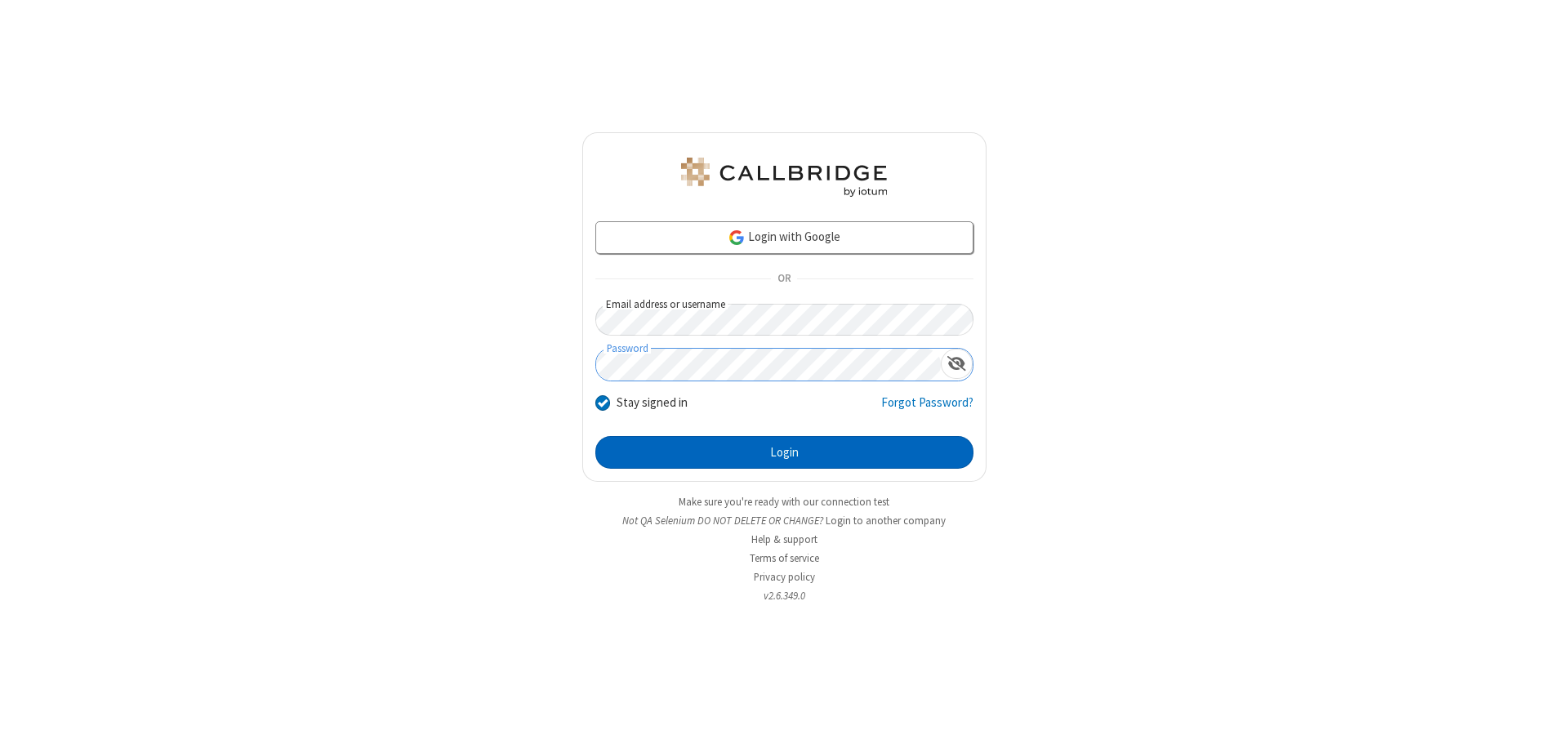
click at [784, 452] on button "Login" at bounding box center [784, 452] width 378 height 32
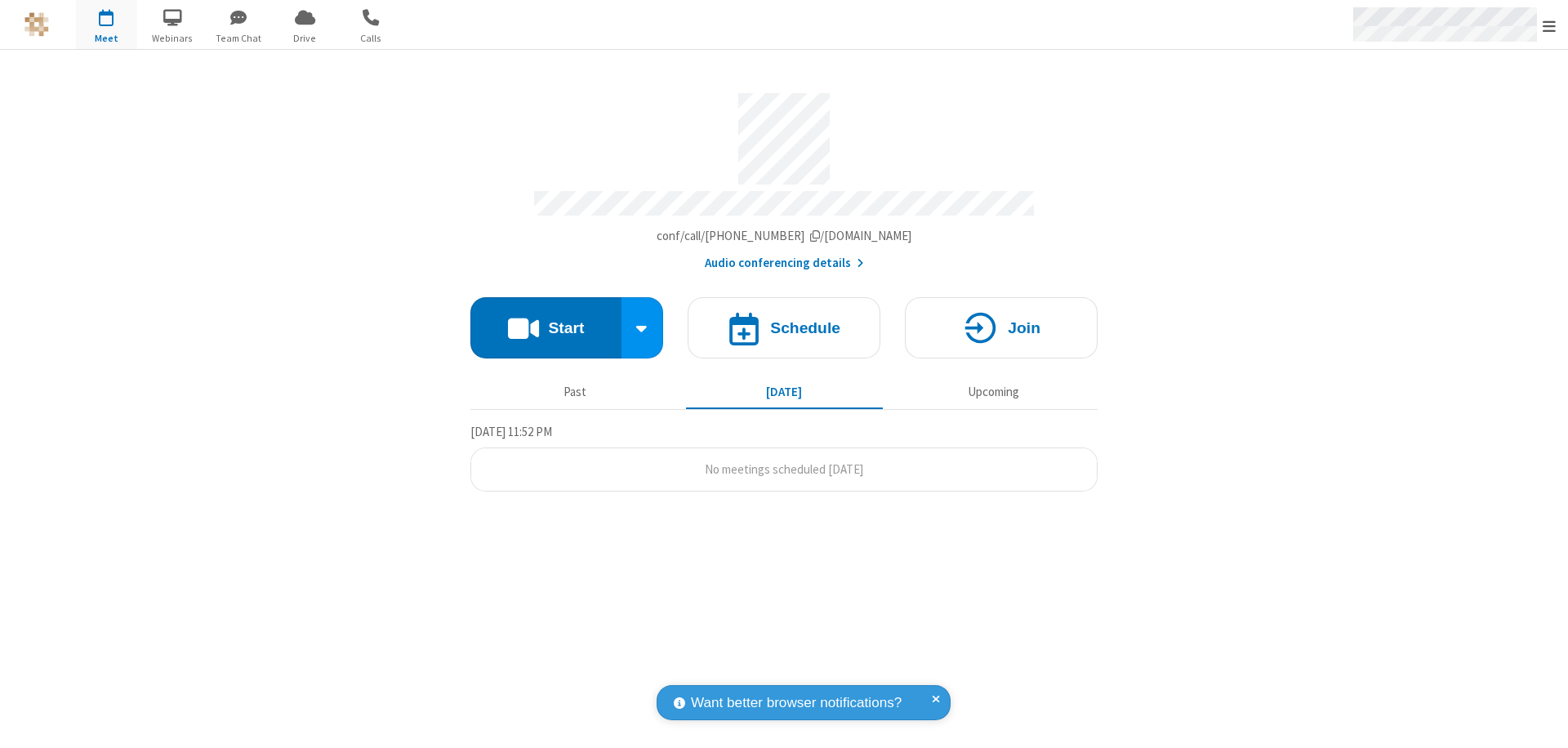
click at [1549, 25] on span "Open menu" at bounding box center [1550, 27] width 13 height 17
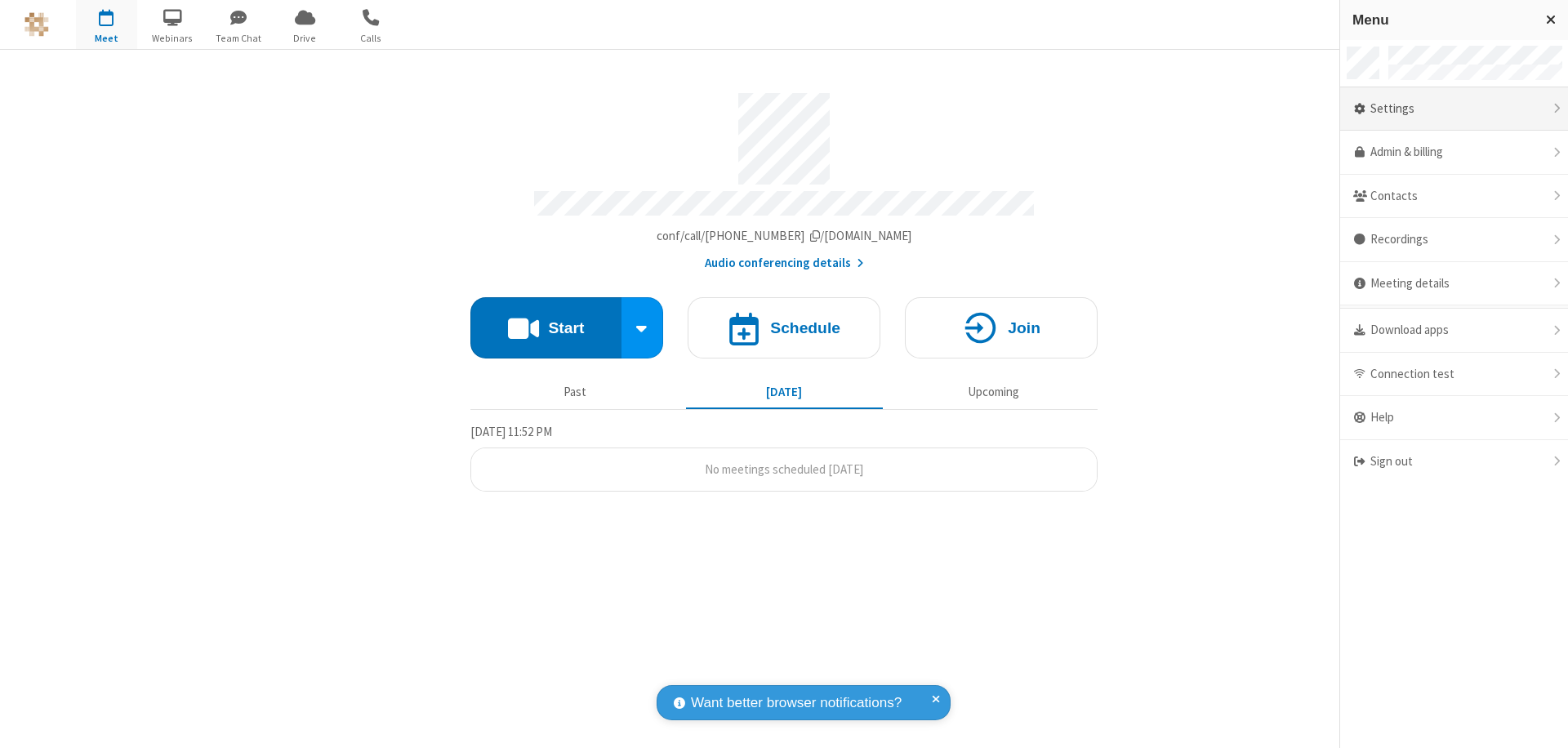
click at [1454, 109] on div "Settings" at bounding box center [1454, 109] width 228 height 44
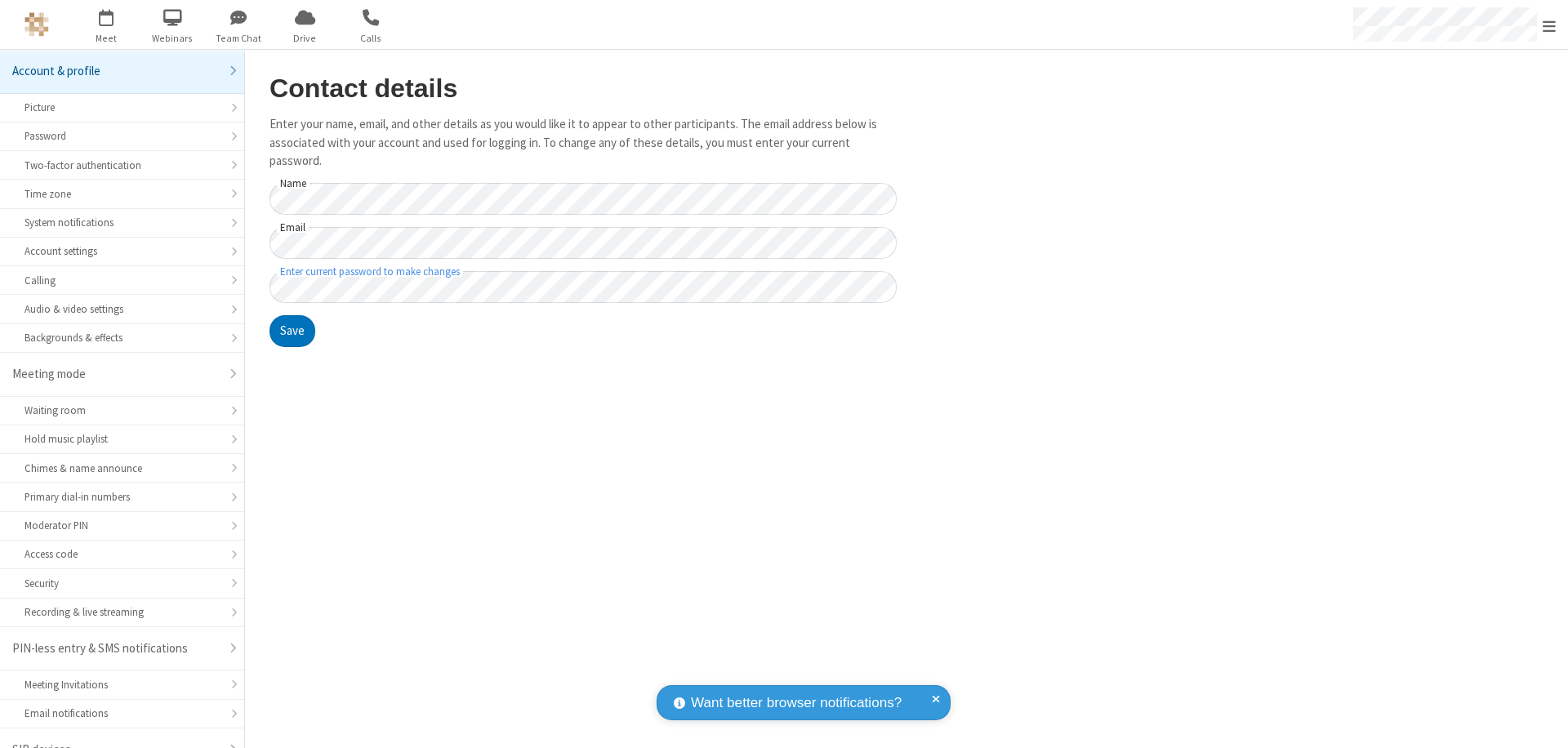
scroll to position [23, 0]
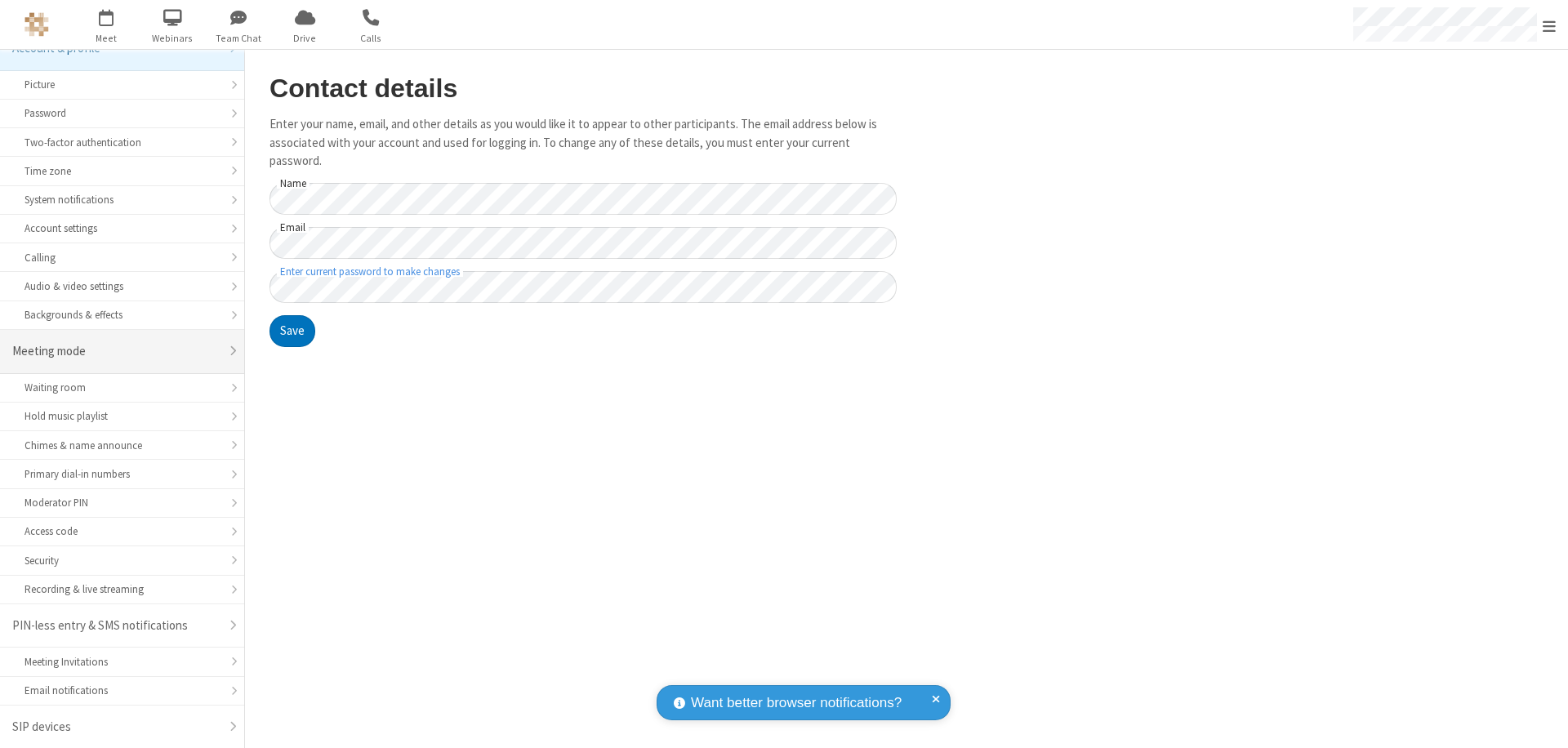
click at [116, 351] on div "Meeting mode" at bounding box center [116, 352] width 208 height 19
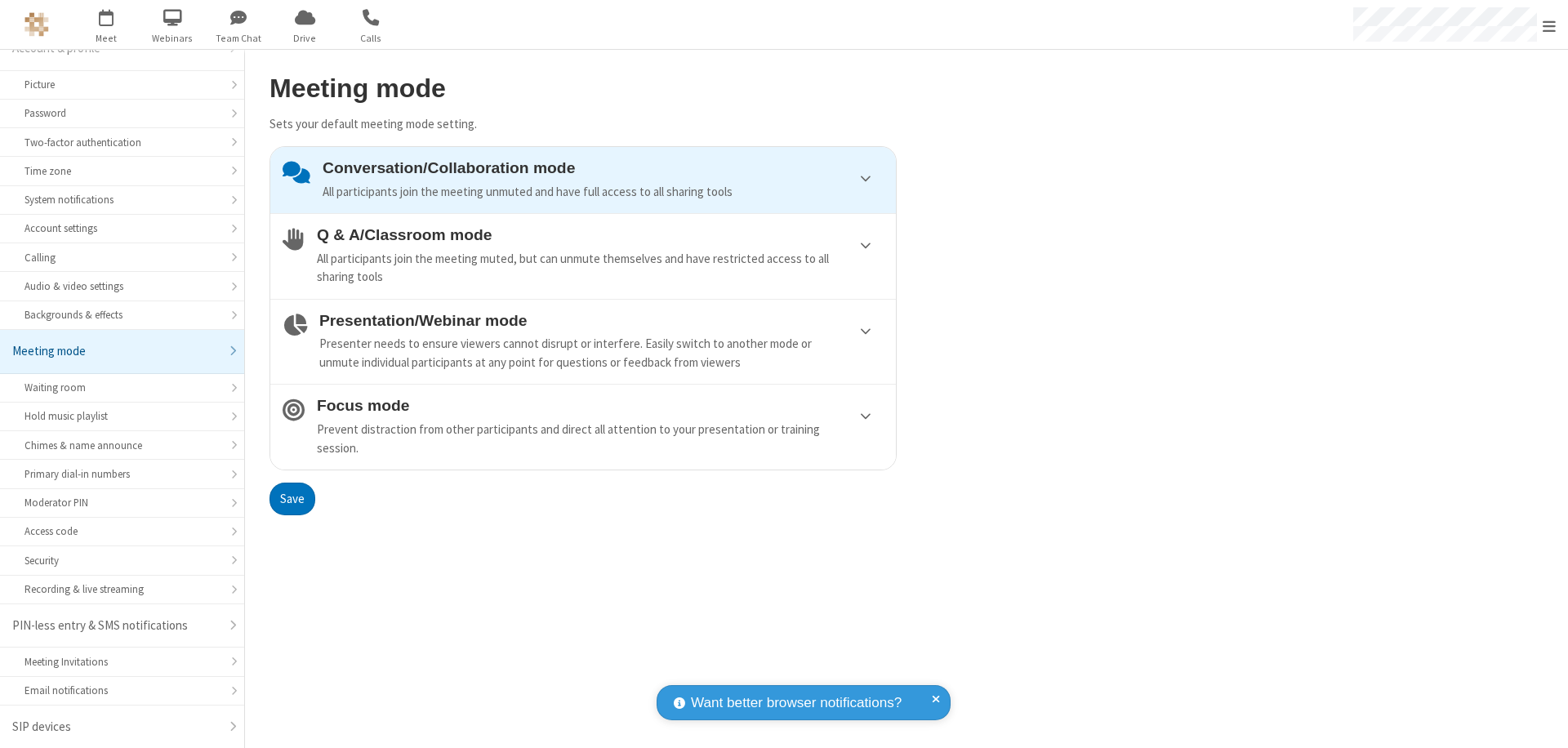
click at [583, 180] on div "Conversation/Collaboration mode All participants join the meeting unmuted and h…" at bounding box center [603, 180] width 561 height 42
click at [292, 498] on button "Save" at bounding box center [292, 499] width 46 height 32
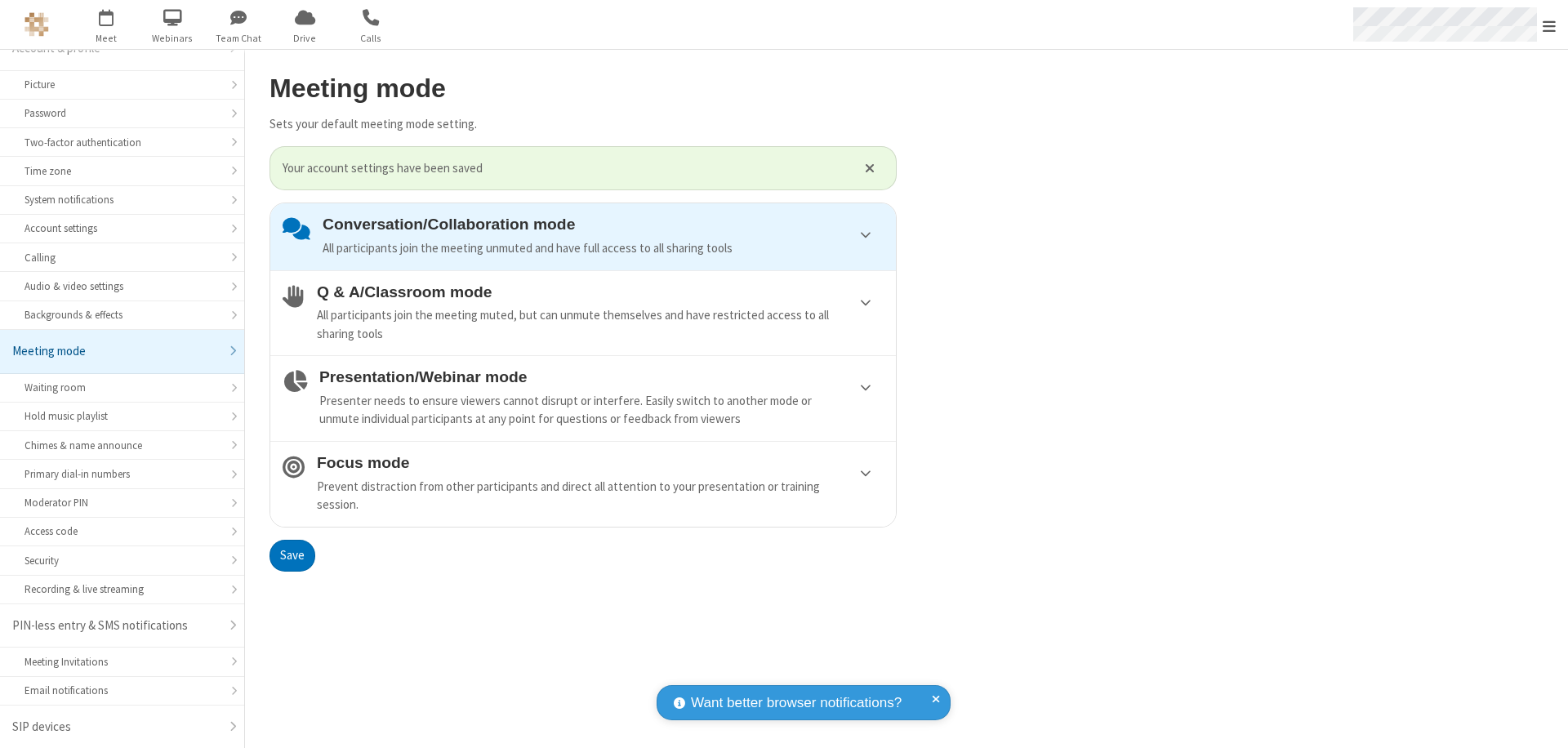
click at [1549, 24] on span "Open menu" at bounding box center [1550, 27] width 13 height 17
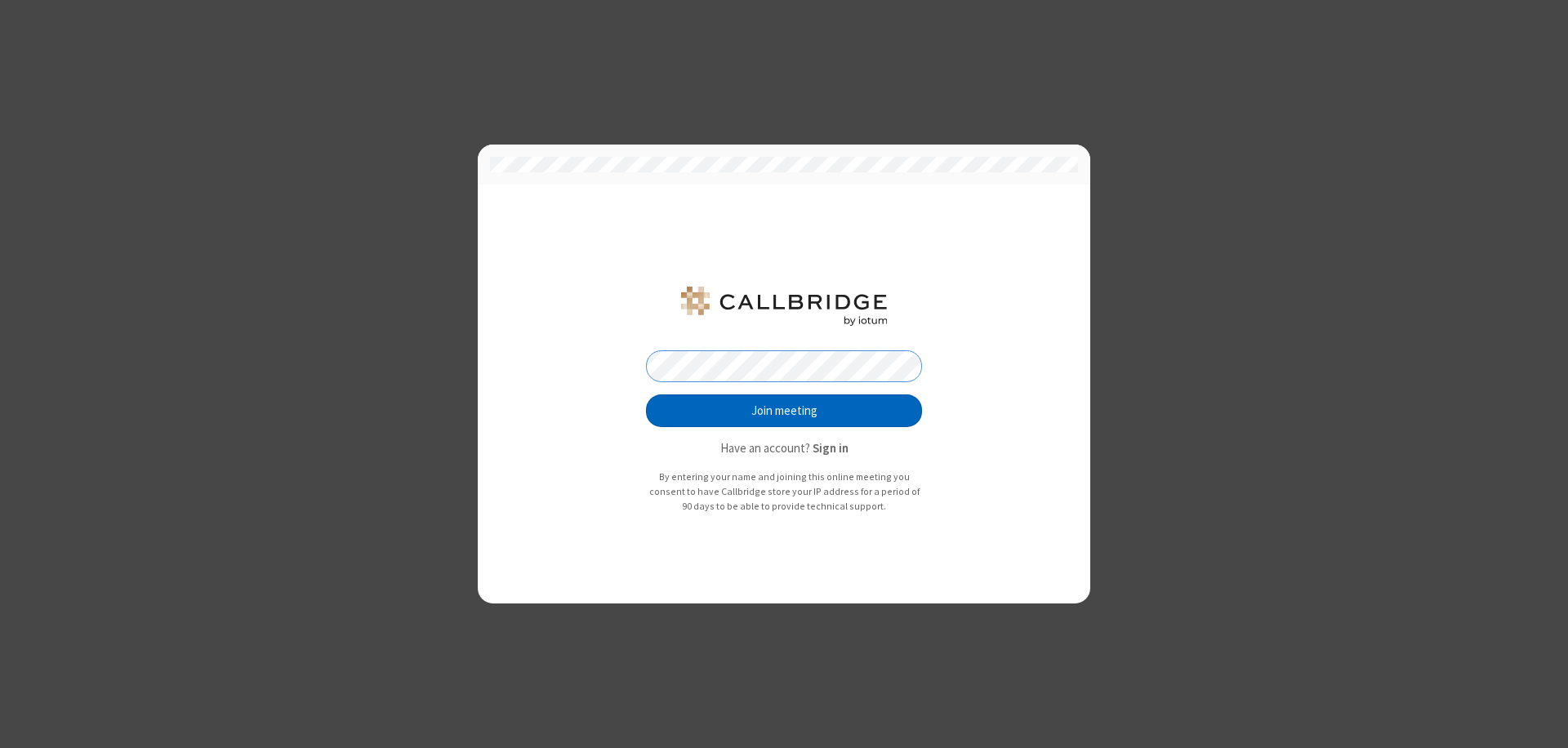
click at [784, 411] on button "Join meeting" at bounding box center [784, 410] width 276 height 32
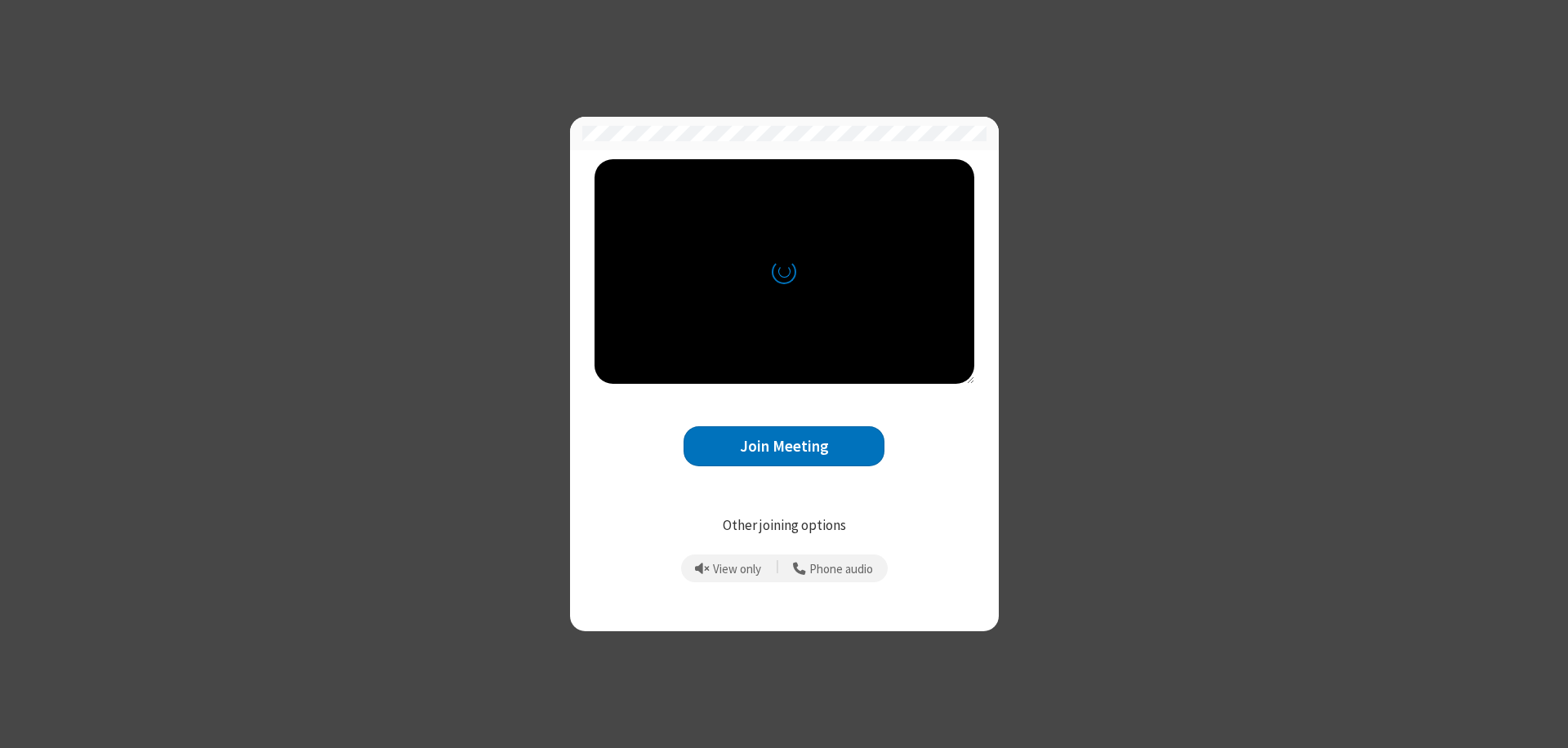
click at [784, 445] on button "Join Meeting" at bounding box center [784, 446] width 201 height 40
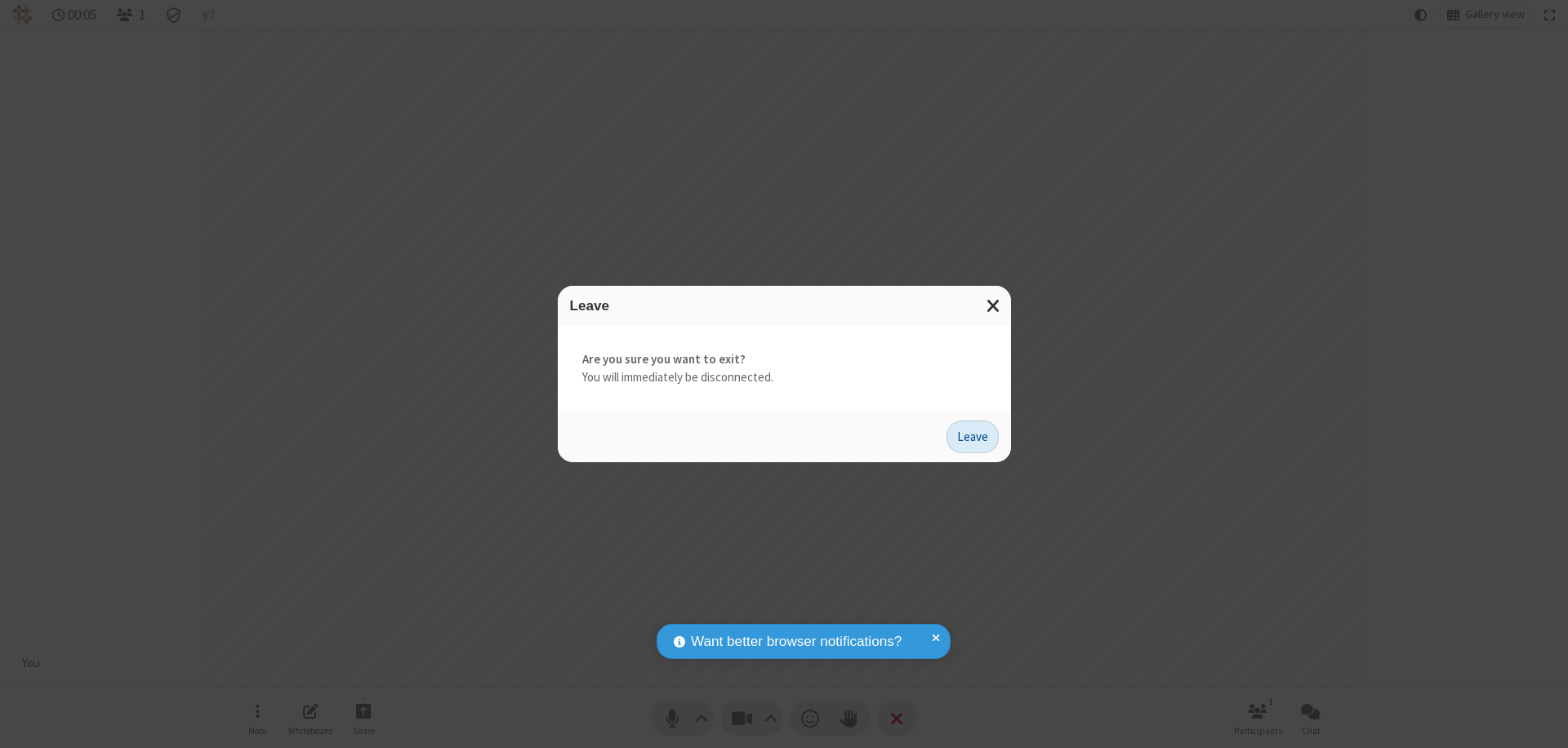
click at [973, 436] on button "Leave" at bounding box center [973, 436] width 52 height 32
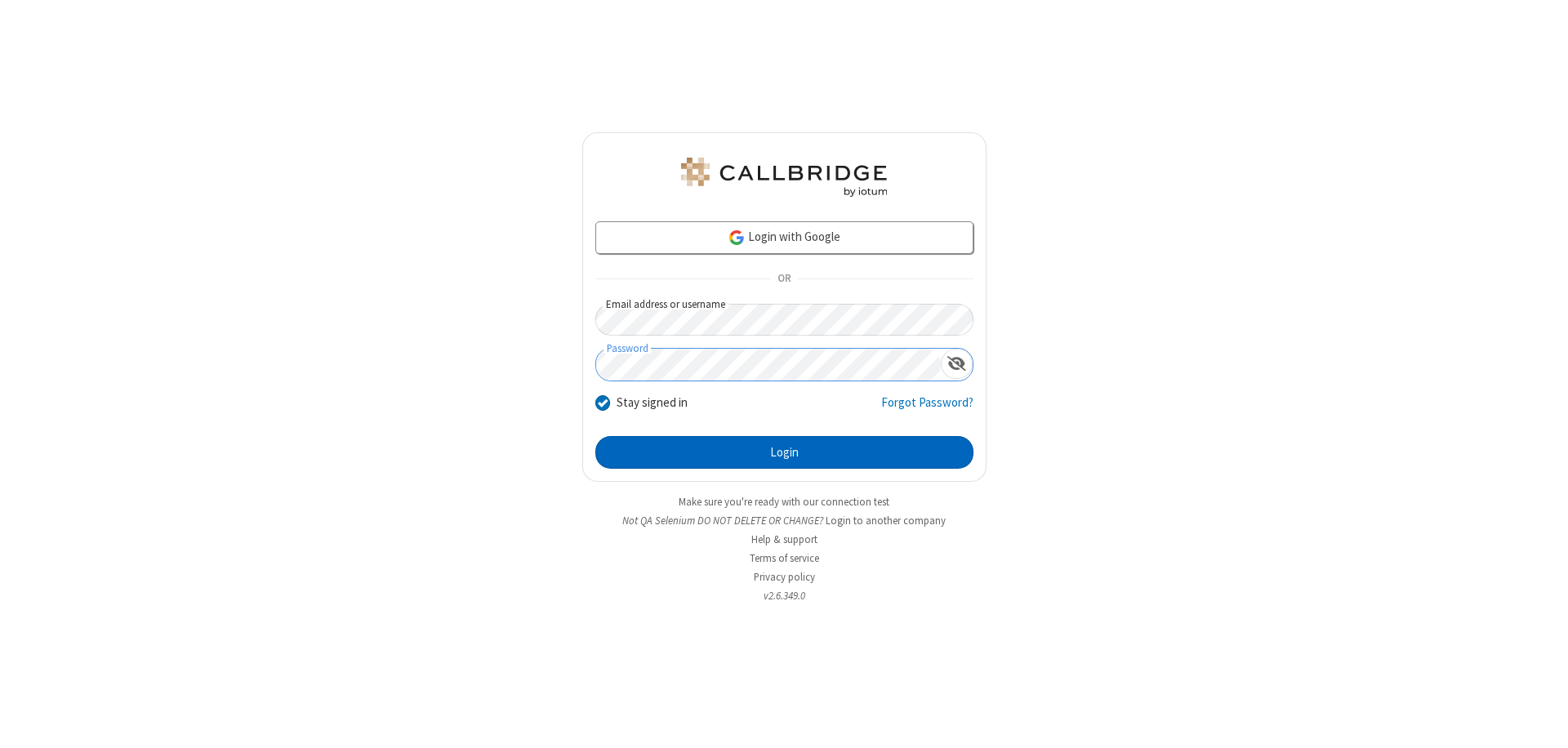
click at [784, 452] on button "Login" at bounding box center [784, 452] width 378 height 32
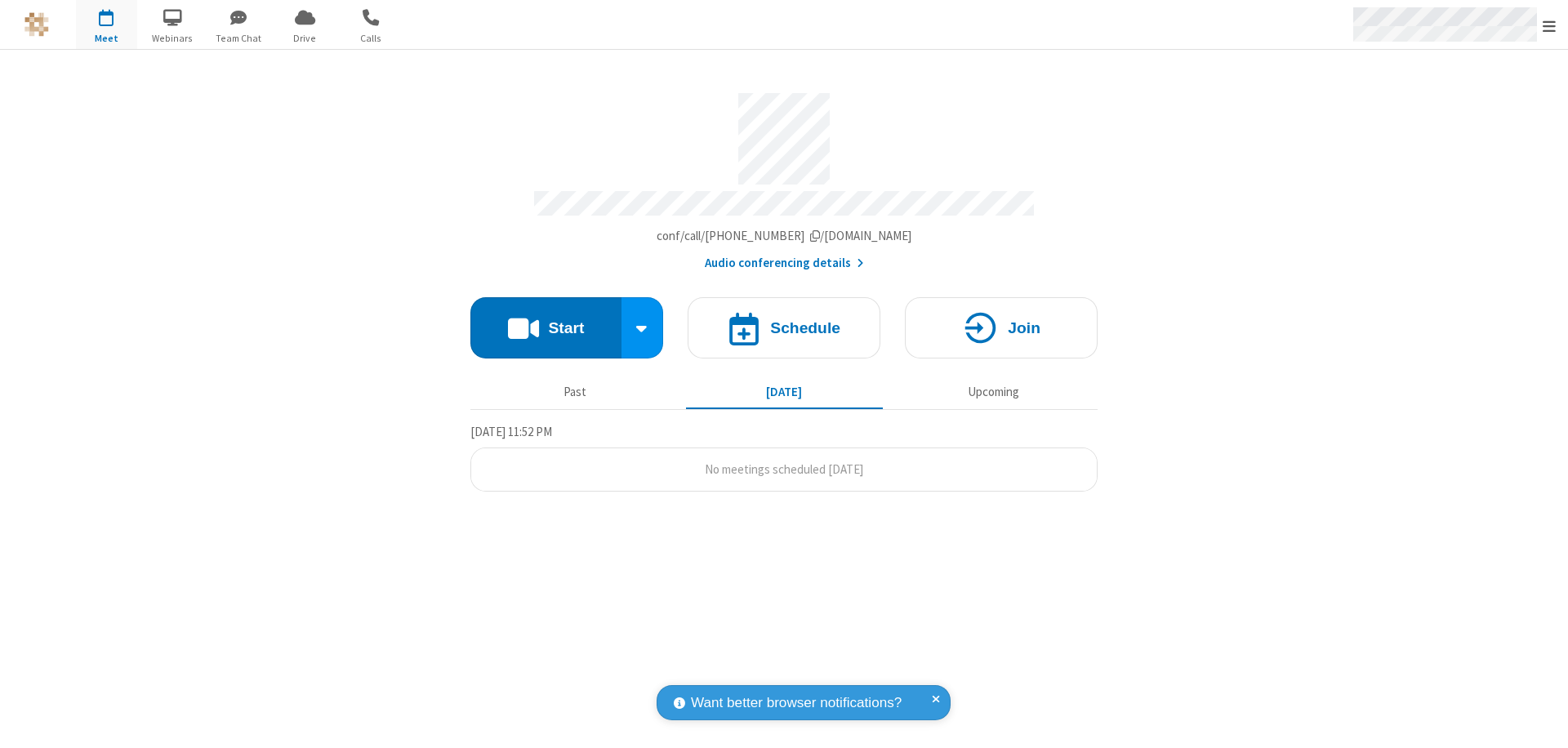
click at [1549, 25] on span "Open menu" at bounding box center [1550, 27] width 13 height 17
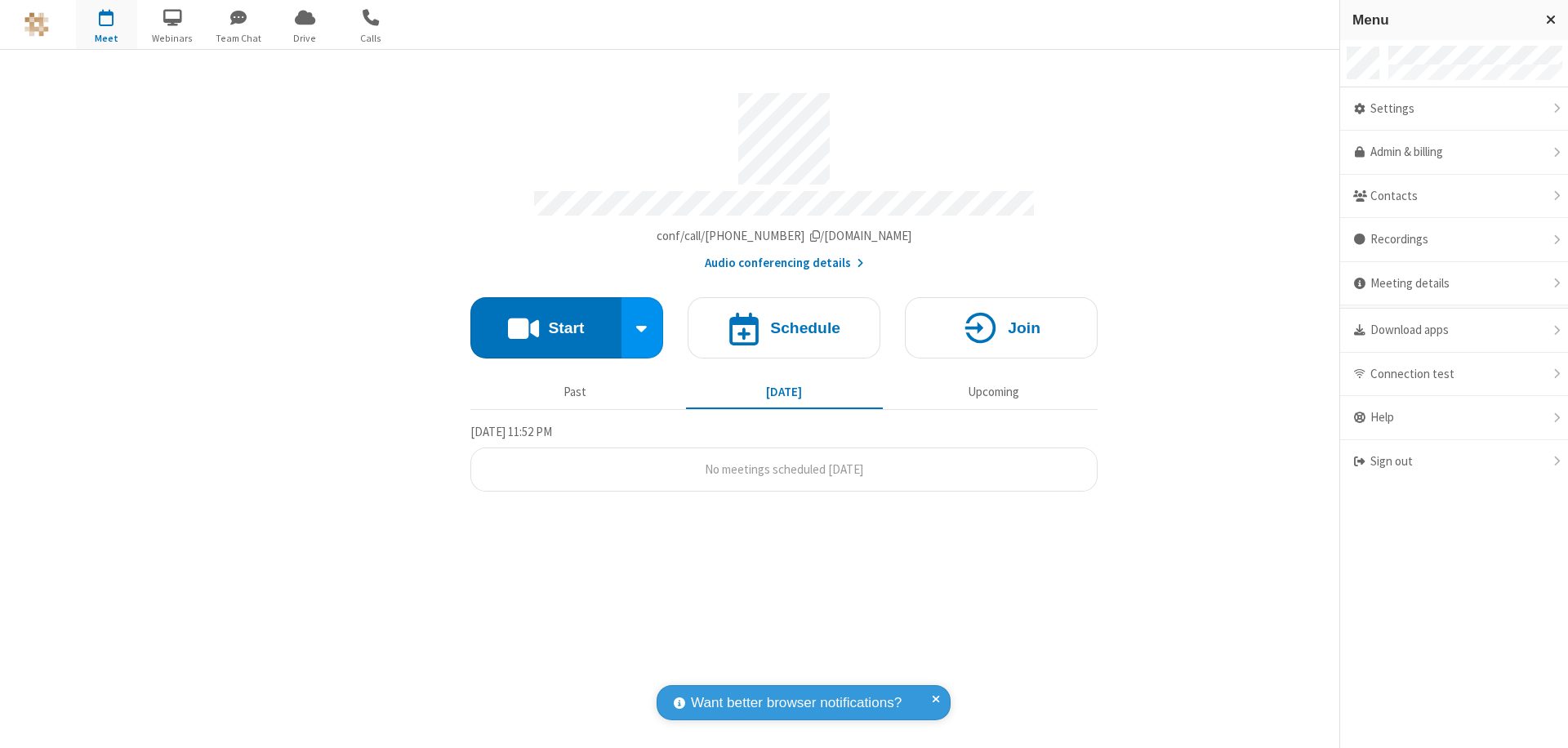
click at [1454, 109] on div "Settings" at bounding box center [1454, 109] width 228 height 44
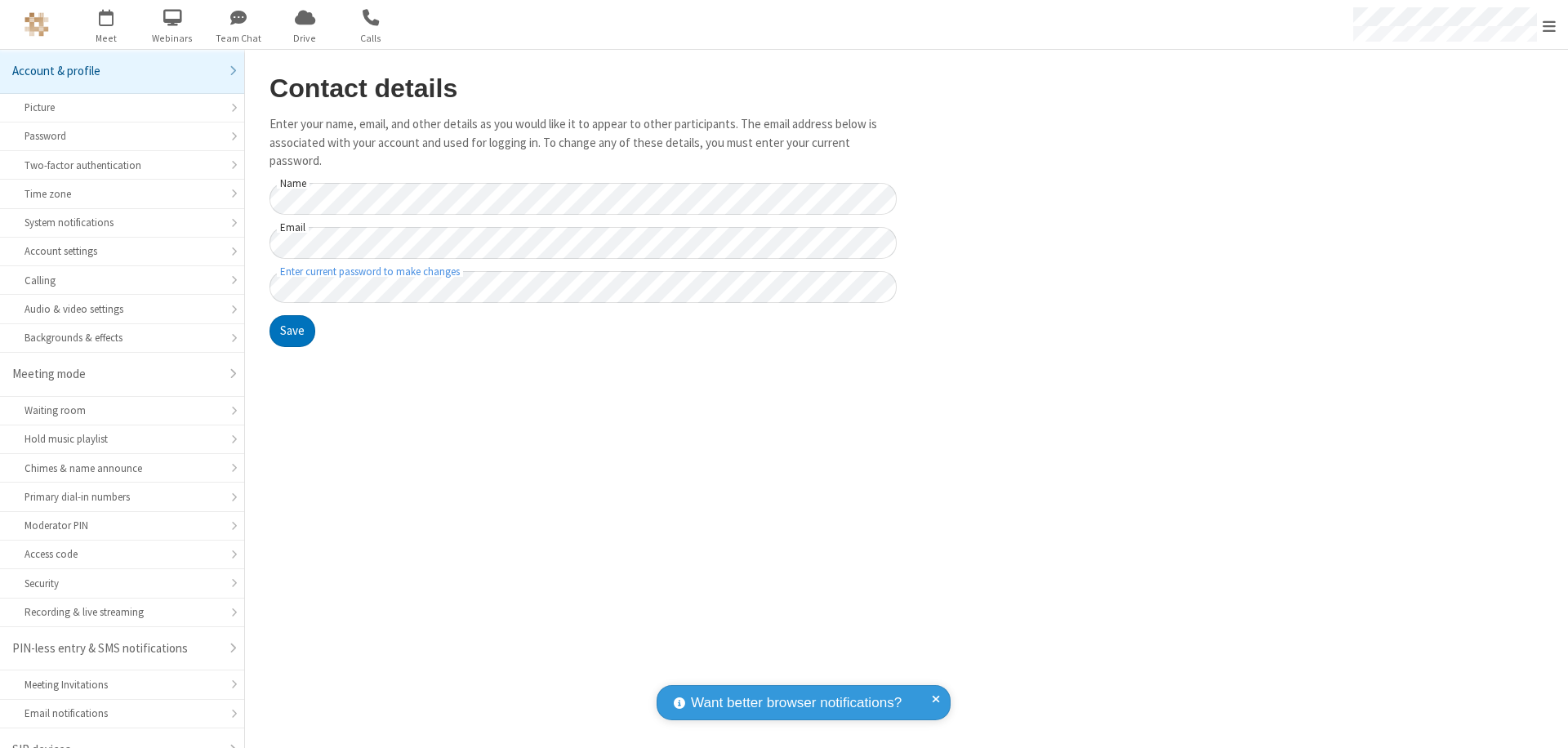
scroll to position [23, 0]
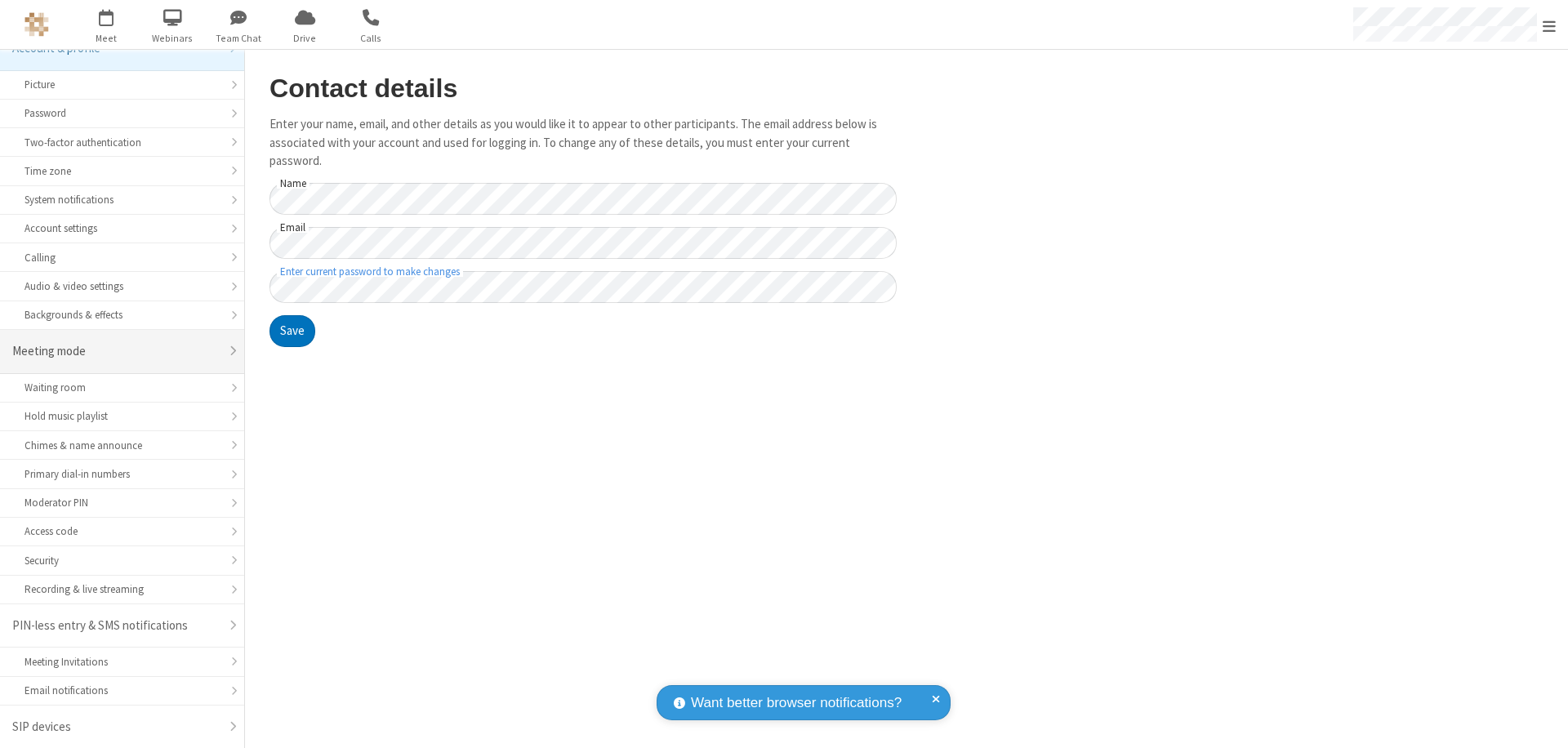
click at [116, 351] on div "Meeting mode" at bounding box center [116, 352] width 208 height 19
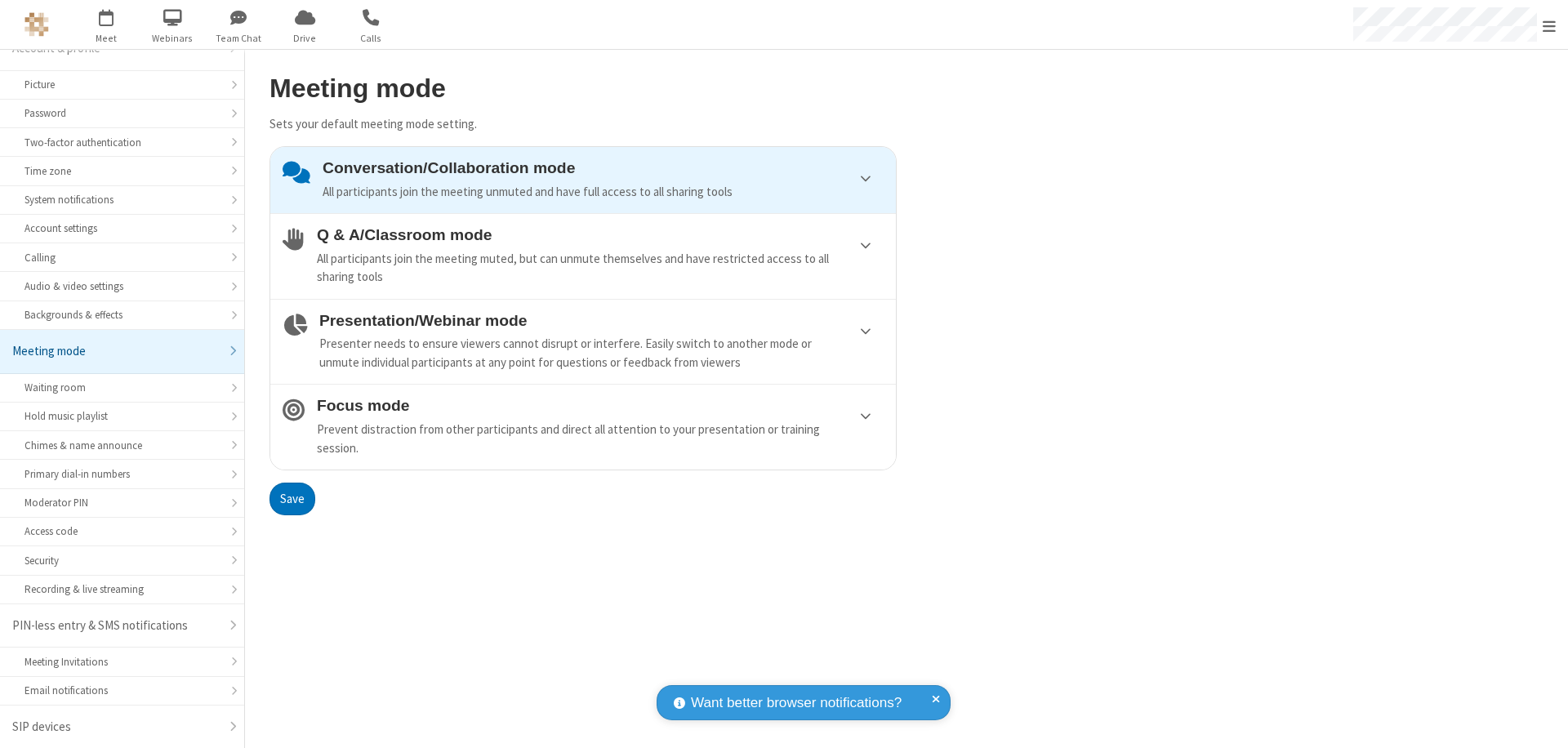
click at [583, 180] on div "Conversation/Collaboration mode All participants join the meeting unmuted and h…" at bounding box center [603, 180] width 561 height 42
click at [292, 498] on button "Save" at bounding box center [292, 499] width 46 height 32
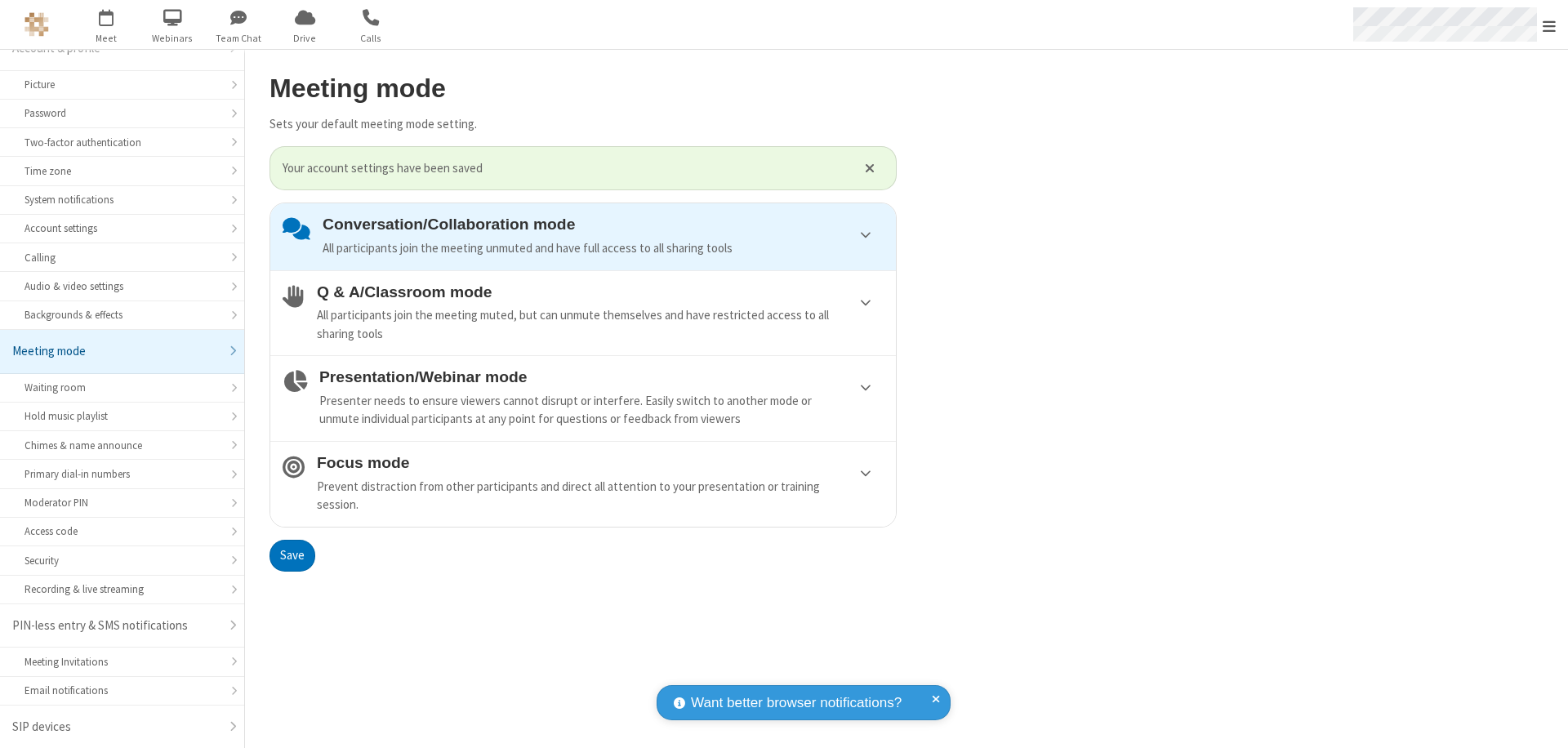
click at [1549, 24] on span "Open menu" at bounding box center [1550, 27] width 13 height 17
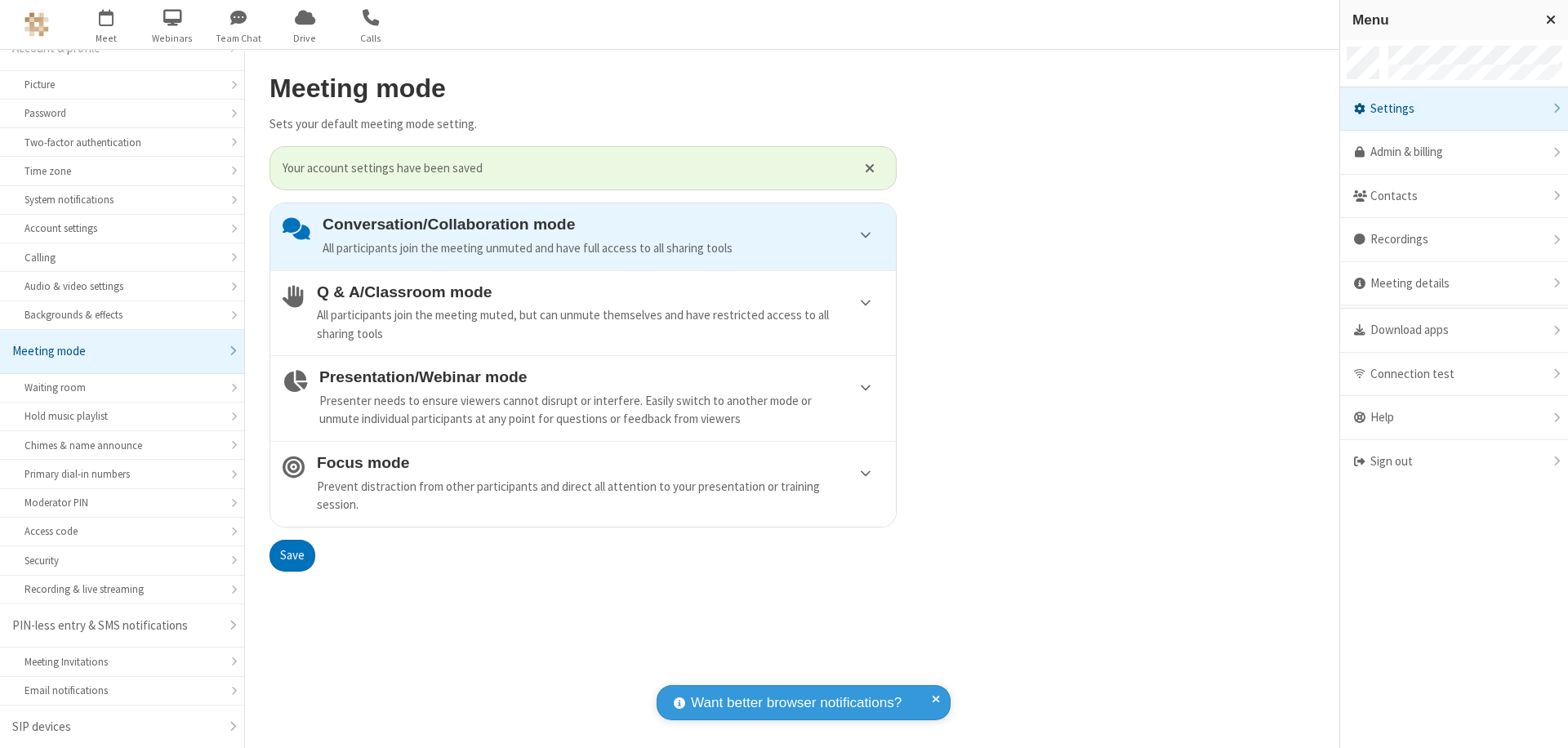
click at [1454, 461] on div "Sign out" at bounding box center [1454, 461] width 228 height 43
